Goal: Task Accomplishment & Management: Manage account settings

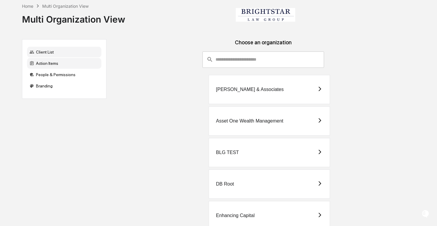
click at [58, 66] on div "Action Items" at bounding box center [64, 63] width 74 height 11
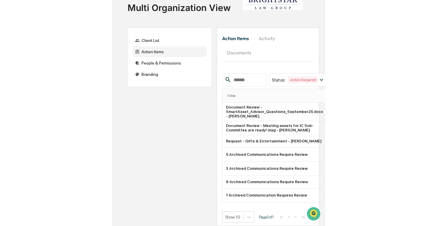
scroll to position [24, 0]
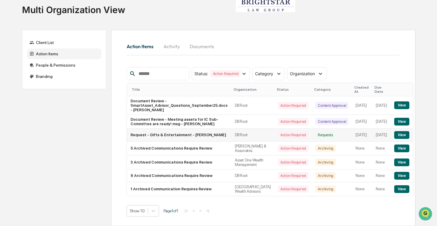
click at [403, 131] on button "View" at bounding box center [401, 135] width 15 height 8
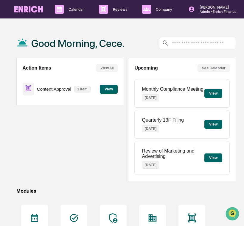
click at [35, 8] on img at bounding box center [28, 9] width 29 height 7
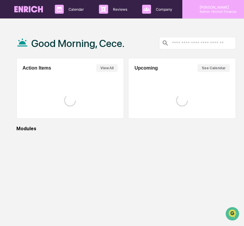
click at [221, 8] on p "[PERSON_NAME]" at bounding box center [215, 7] width 41 height 4
